Goal: Task Accomplishment & Management: Complete application form

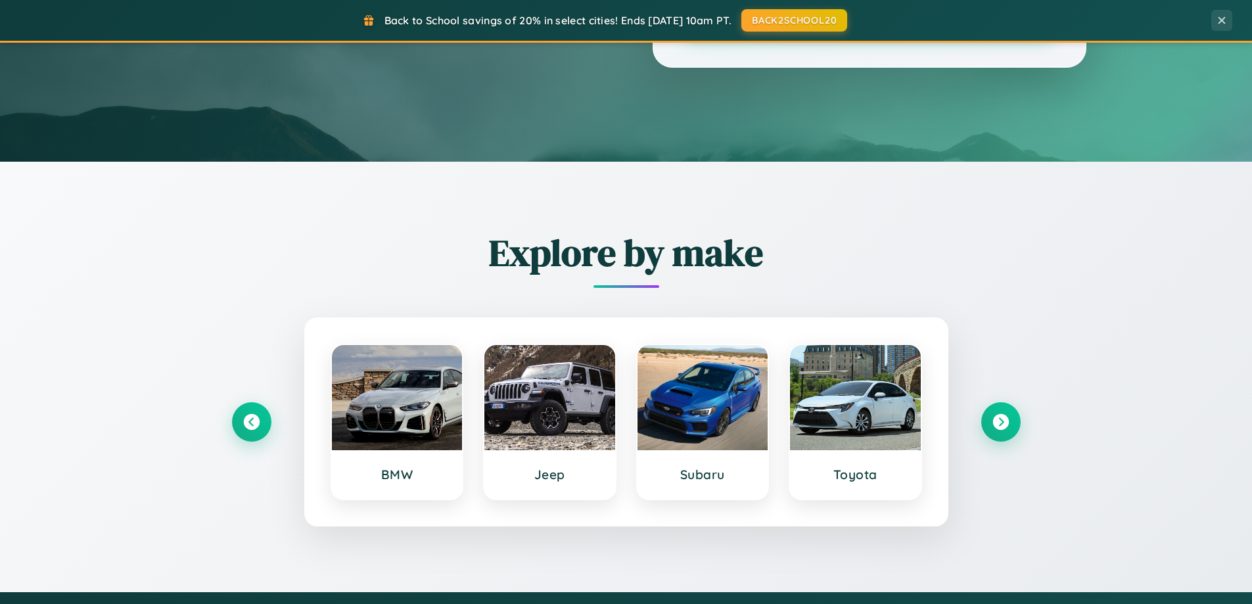
scroll to position [567, 0]
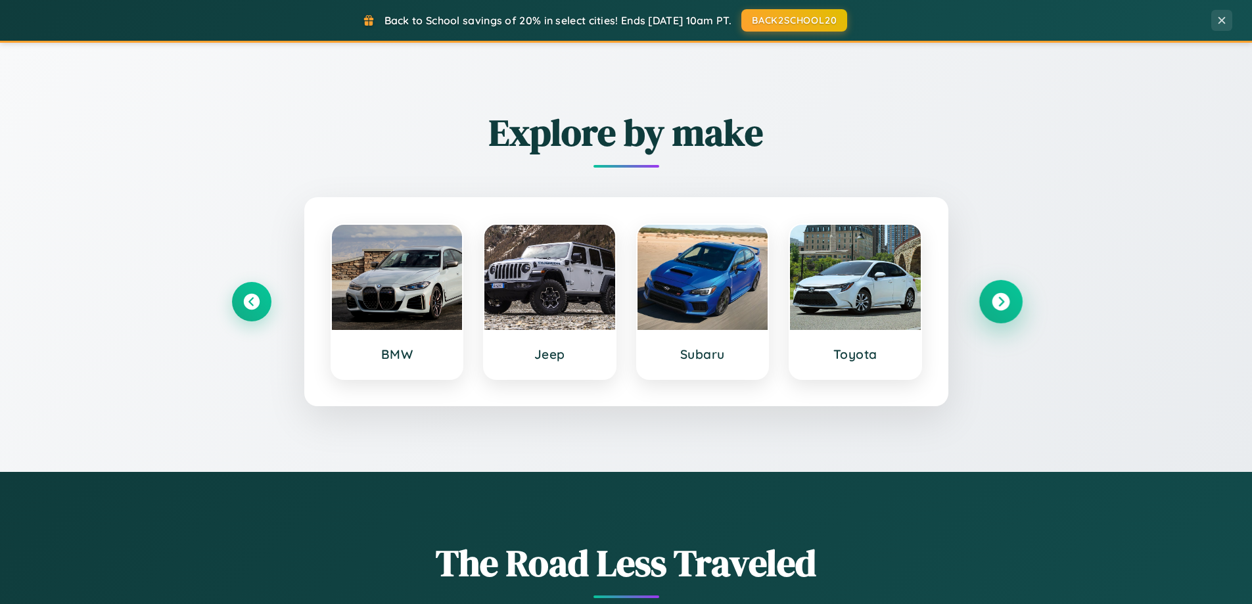
click at [1000, 302] on icon at bounding box center [1001, 302] width 18 height 18
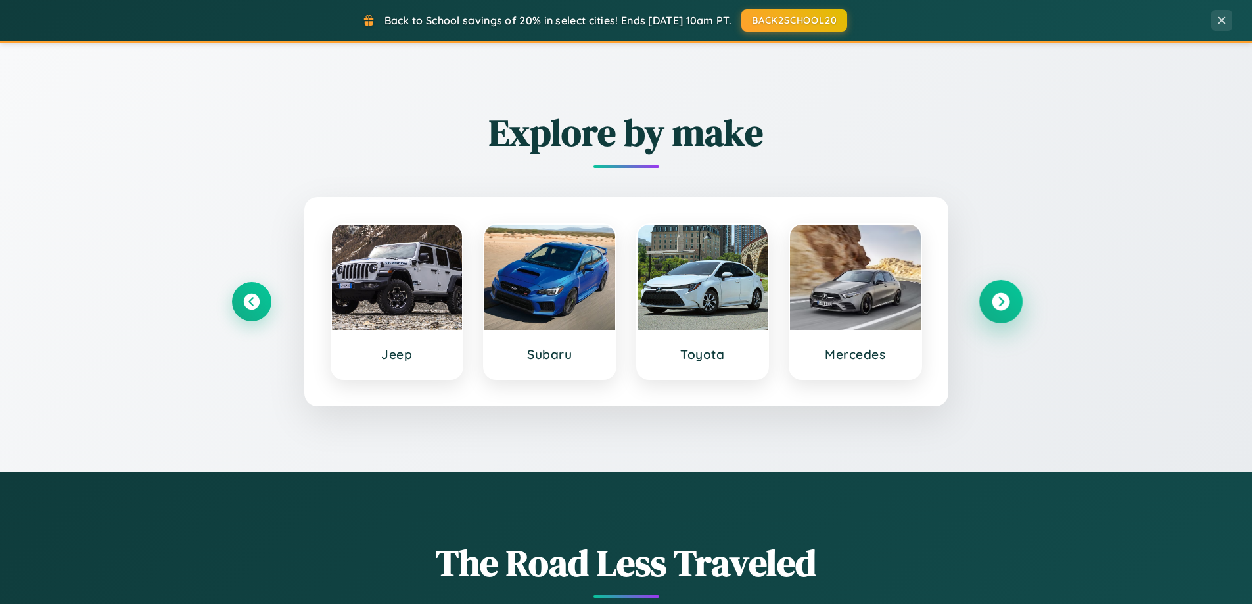
click at [1000, 302] on icon at bounding box center [1001, 302] width 18 height 18
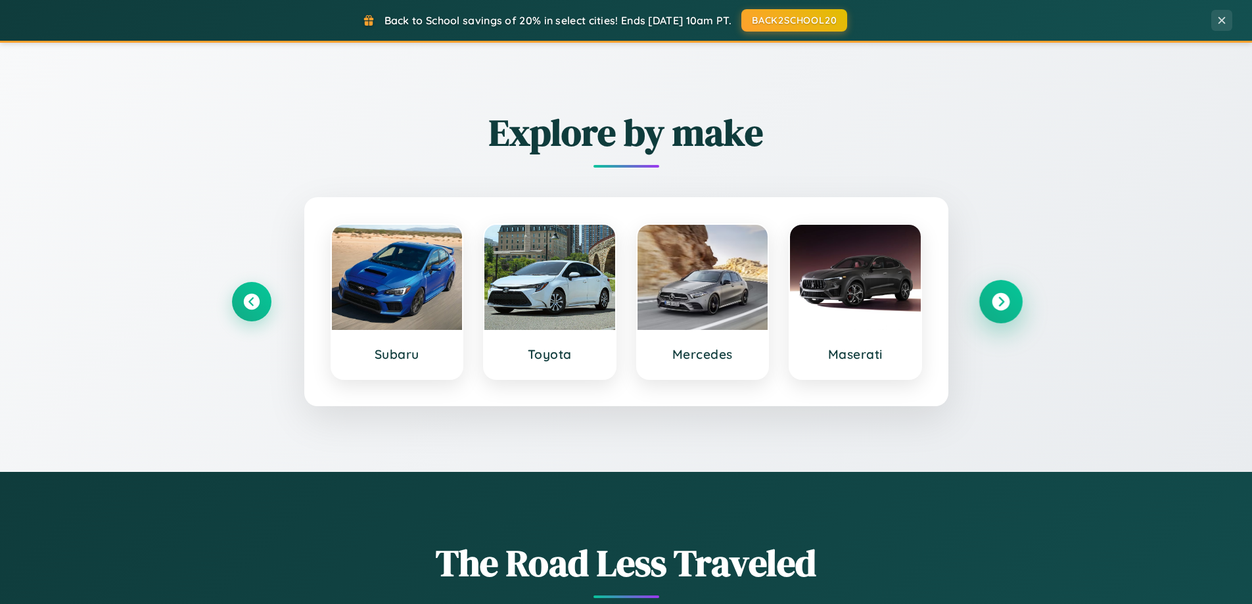
click at [1000, 302] on icon at bounding box center [1001, 302] width 18 height 18
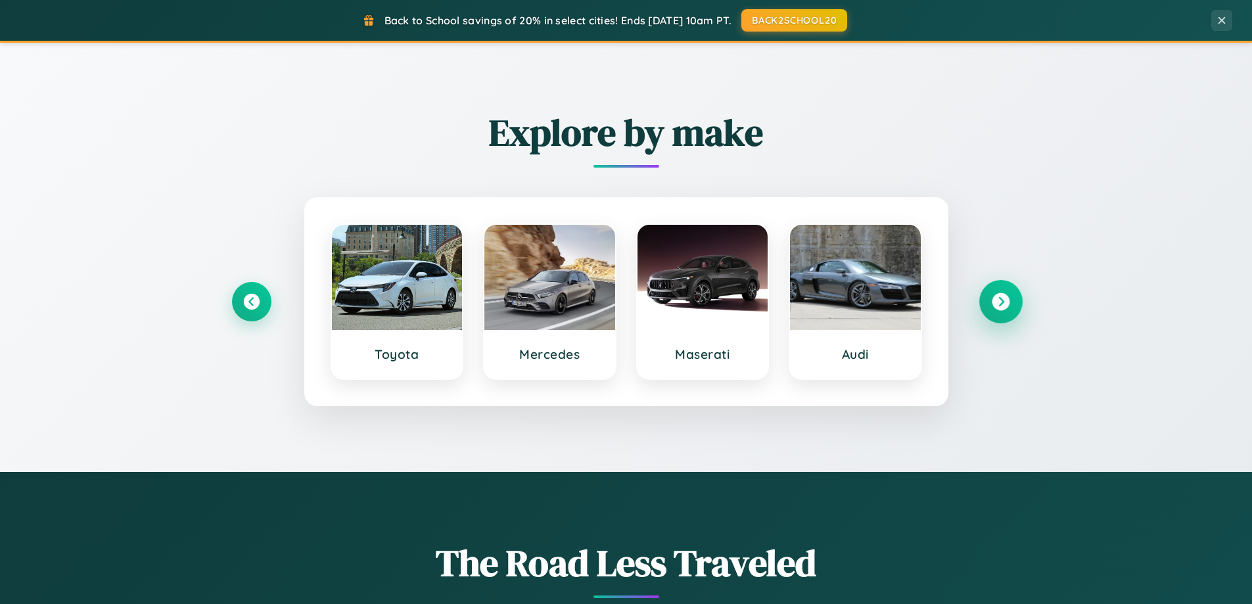
click at [1000, 302] on icon at bounding box center [1001, 302] width 18 height 18
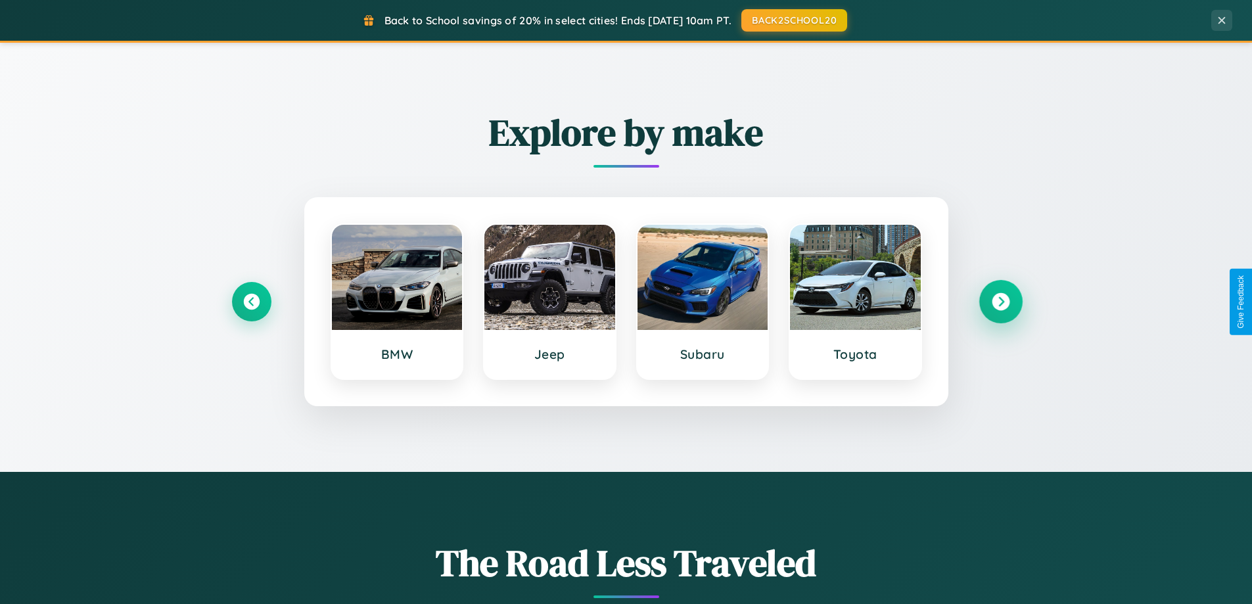
click at [1000, 302] on icon at bounding box center [1001, 302] width 18 height 18
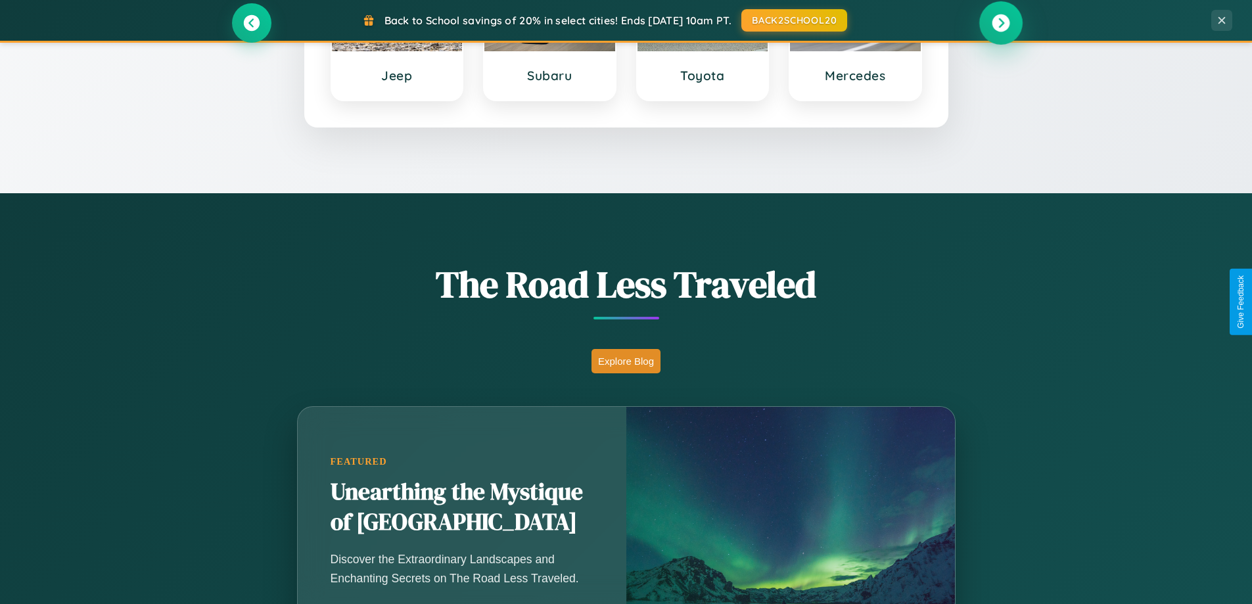
scroll to position [2529, 0]
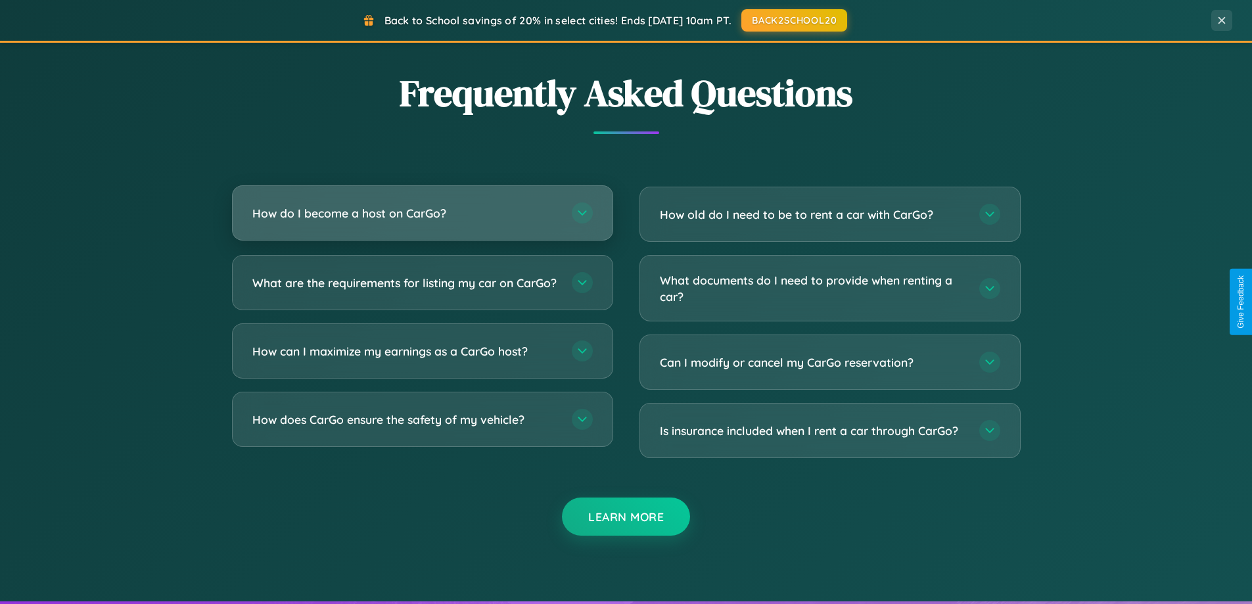
click at [422, 213] on h3 "How do I become a host on CarGo?" at bounding box center [405, 213] width 306 height 16
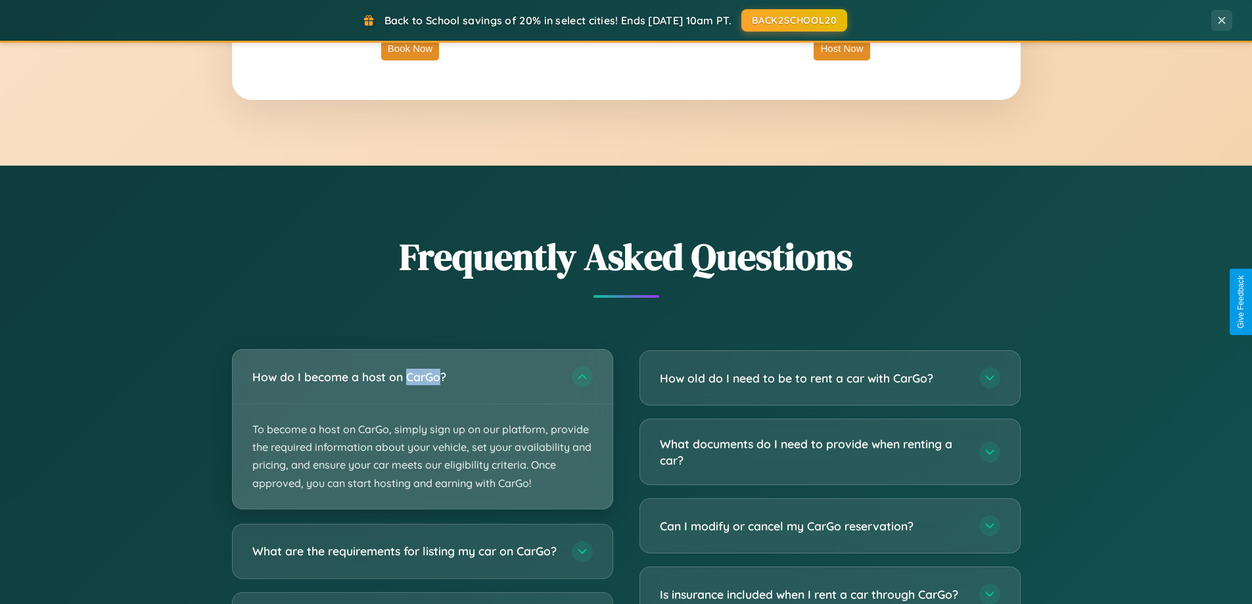
scroll to position [2112, 0]
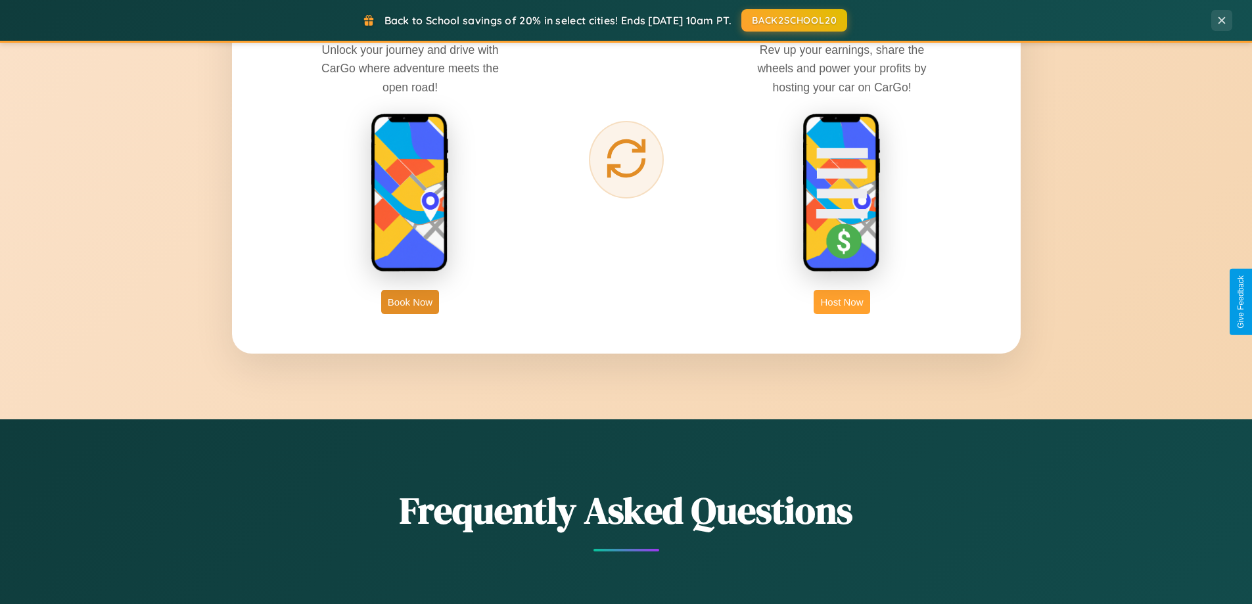
click at [842, 302] on button "Host Now" at bounding box center [842, 302] width 56 height 24
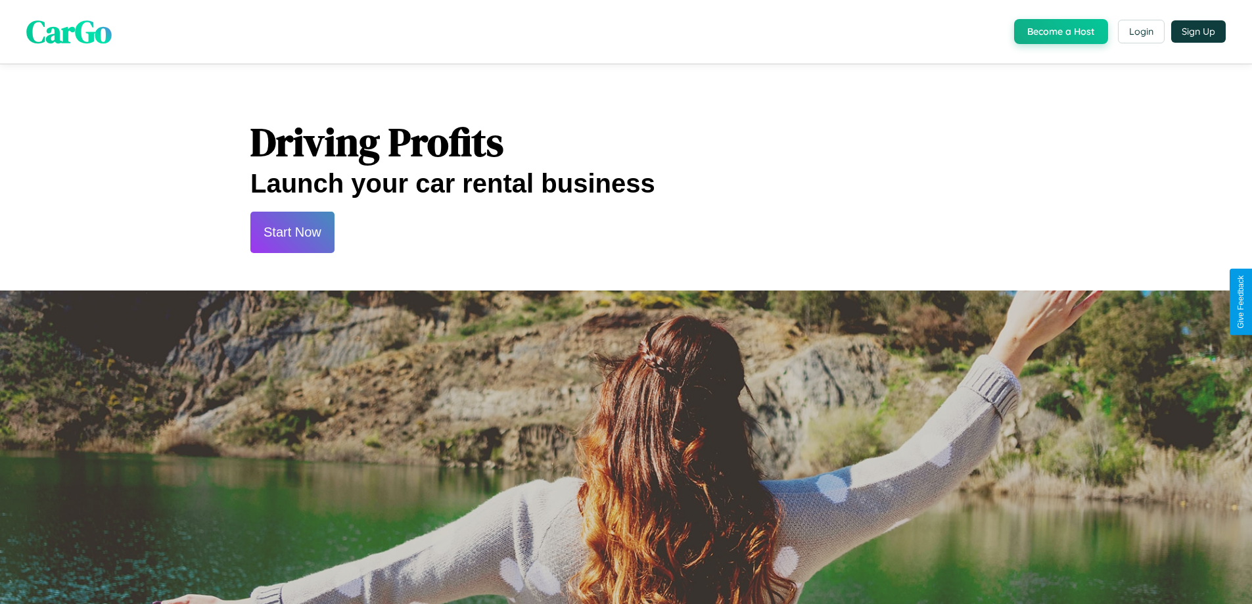
click at [292, 232] on button "Start Now" at bounding box center [292, 232] width 84 height 41
